Goal: Transaction & Acquisition: Subscribe to service/newsletter

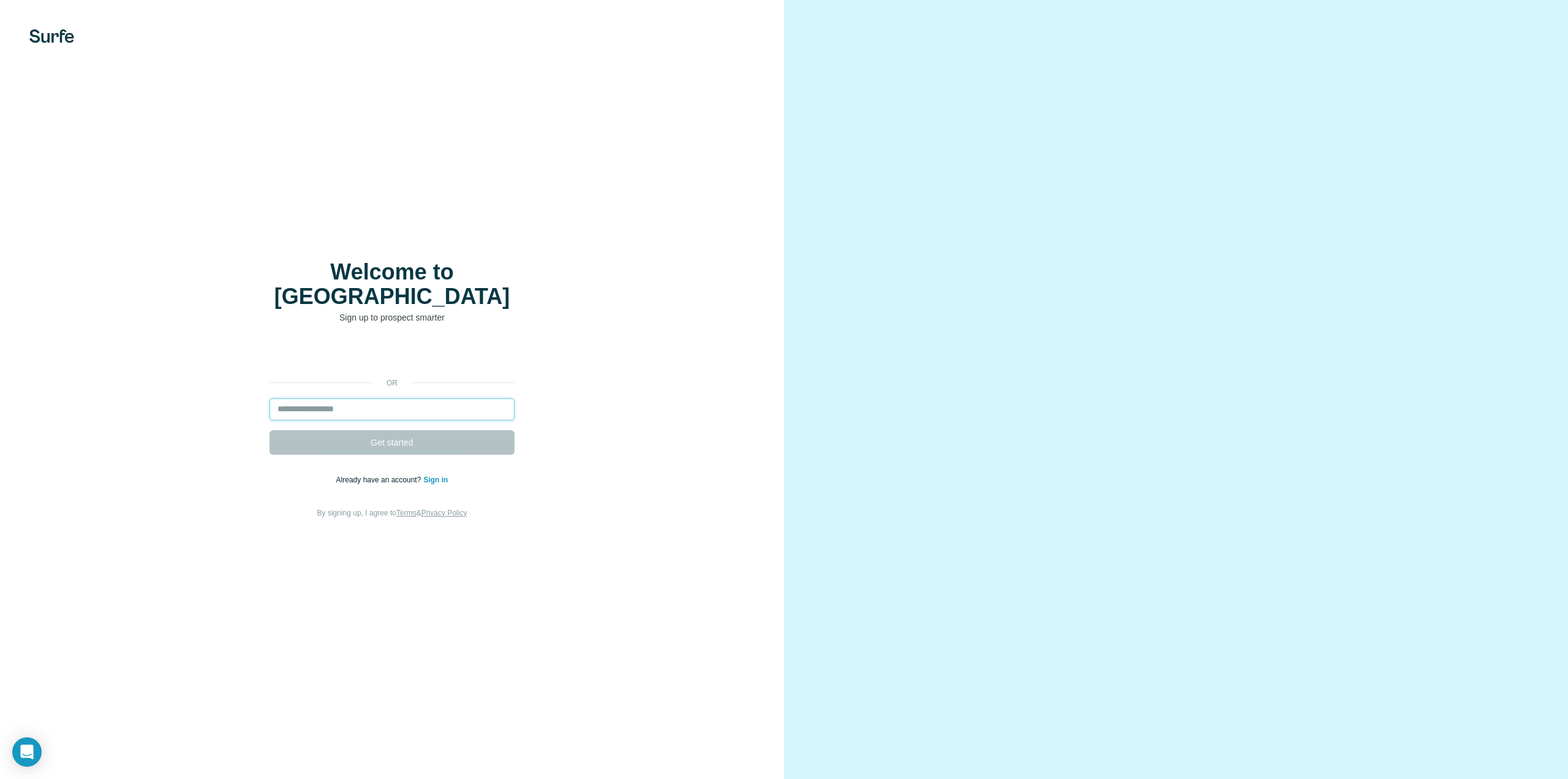
click at [327, 398] on input "email" at bounding box center [392, 409] width 245 height 22
type input "**********"
click at [401, 437] on span "Get started" at bounding box center [392, 443] width 42 height 12
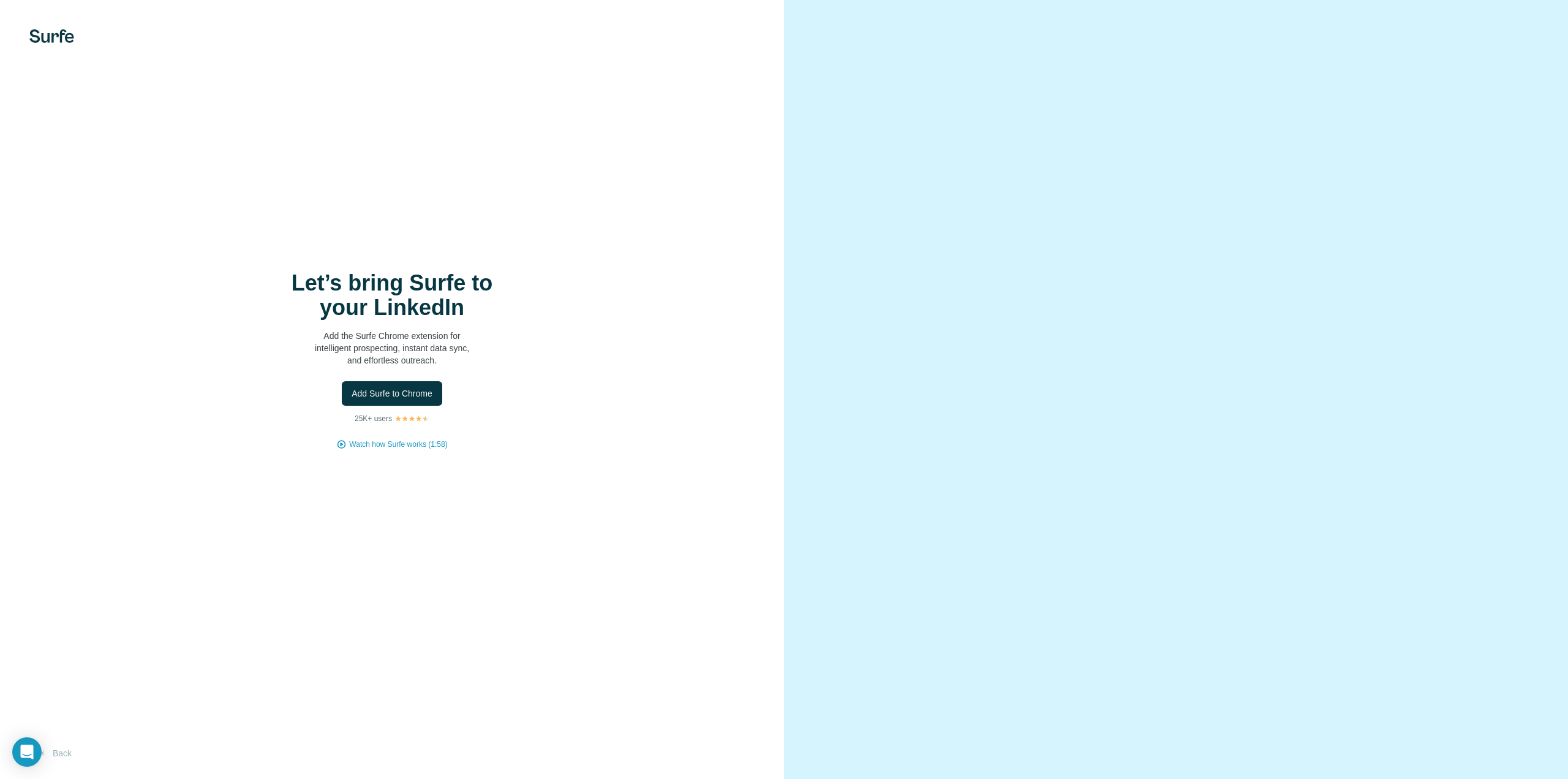
click at [449, 524] on div "Let’s bring Surfe to your LinkedIn Add the Surfe Chrome extension for intellige…" at bounding box center [392, 389] width 784 height 779
click at [391, 394] on span "Add Surfe to Chrome" at bounding box center [392, 394] width 81 height 12
click at [31, 30] on img at bounding box center [51, 36] width 44 height 13
click at [62, 755] on button "Back" at bounding box center [54, 753] width 51 height 22
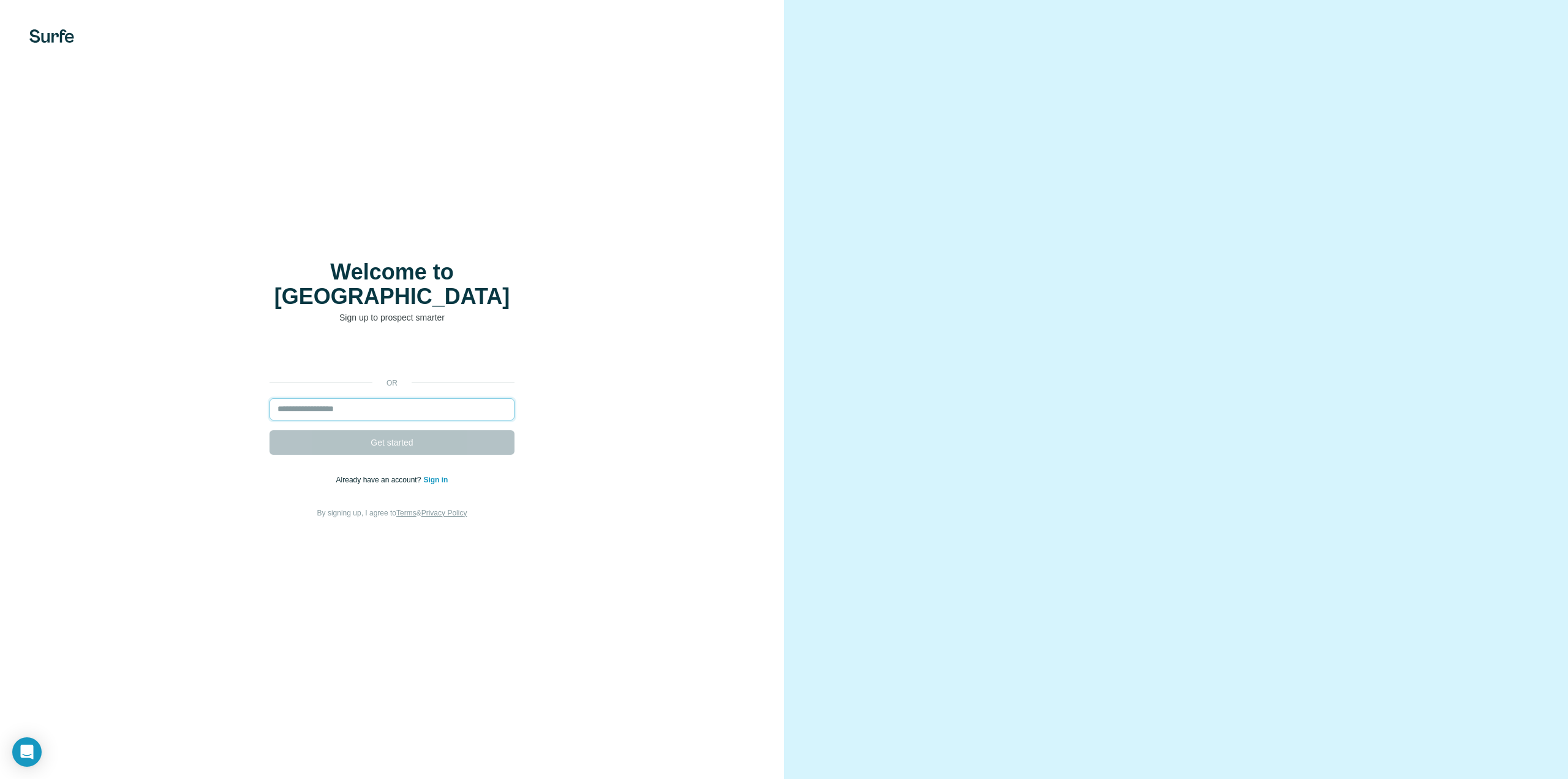
click at [397, 402] on input "email" at bounding box center [392, 409] width 245 height 22
click at [47, 33] on img at bounding box center [51, 36] width 44 height 13
click at [357, 402] on input "email" at bounding box center [392, 409] width 245 height 22
type input "**********"
click at [270, 430] on button "Get started" at bounding box center [392, 443] width 245 height 25
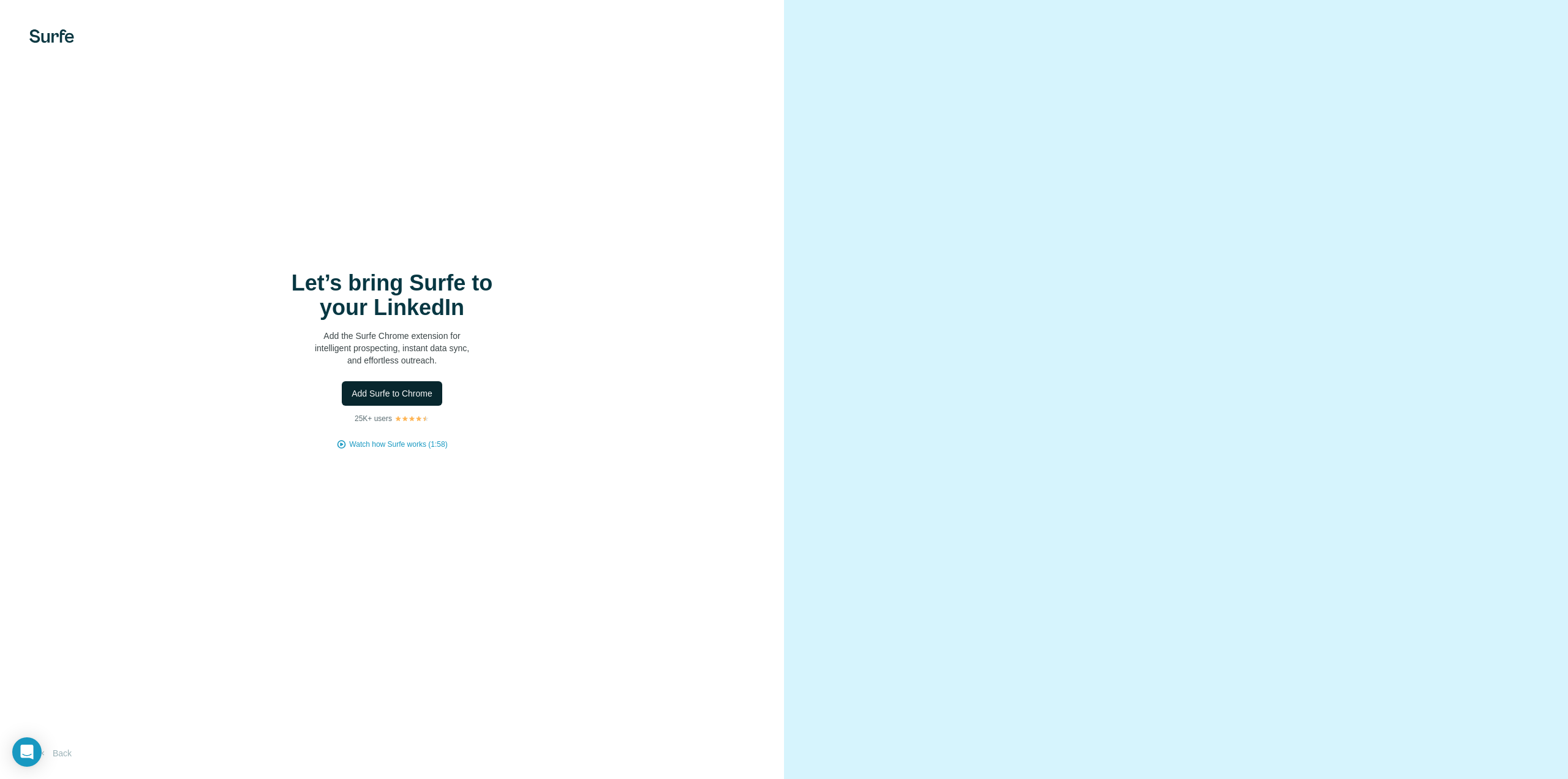
click at [394, 394] on span "Add Surfe to Chrome" at bounding box center [392, 394] width 81 height 12
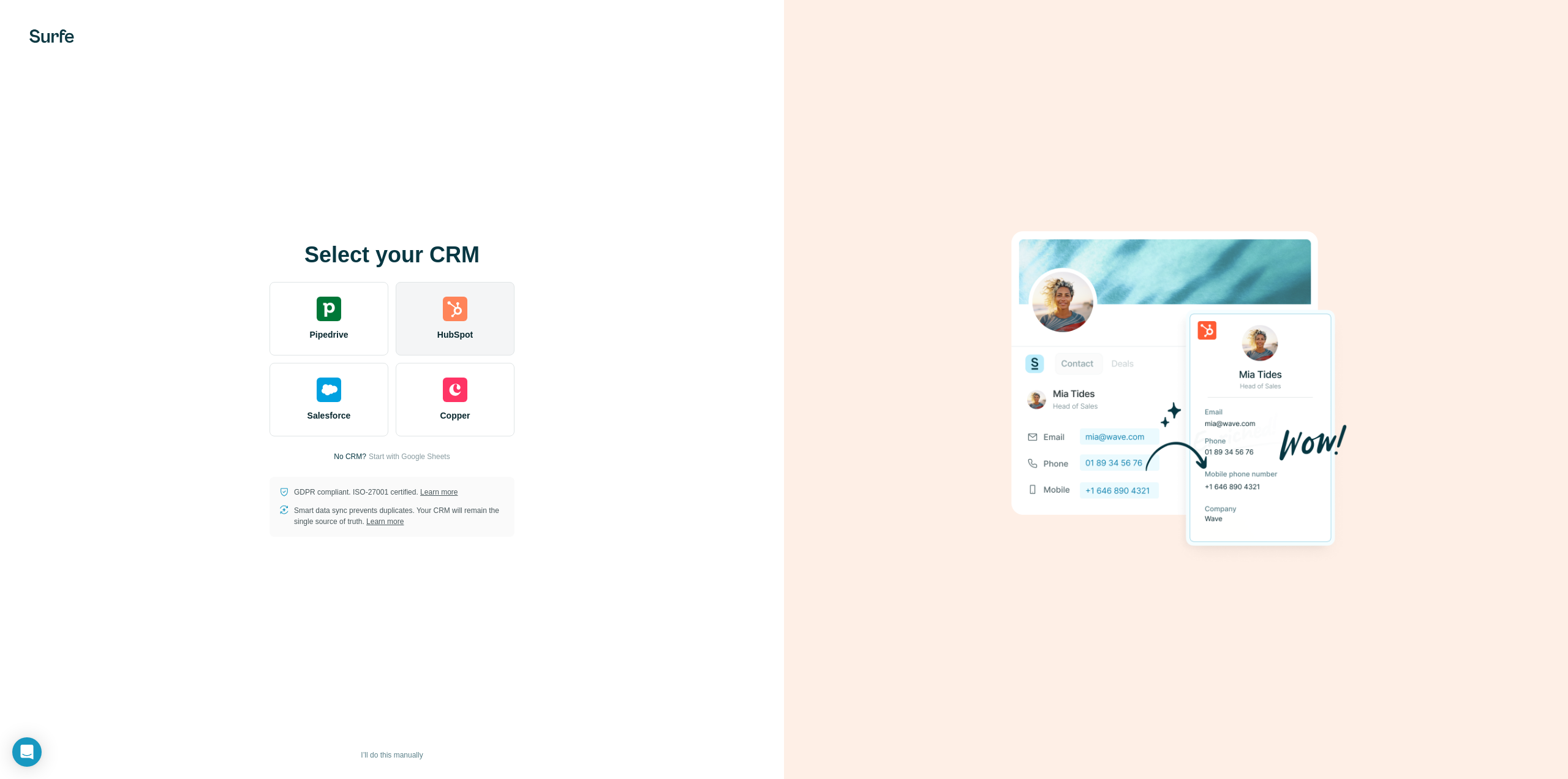
click at [457, 332] on span "HubSpot" at bounding box center [455, 335] width 36 height 12
